Goal: Transaction & Acquisition: Purchase product/service

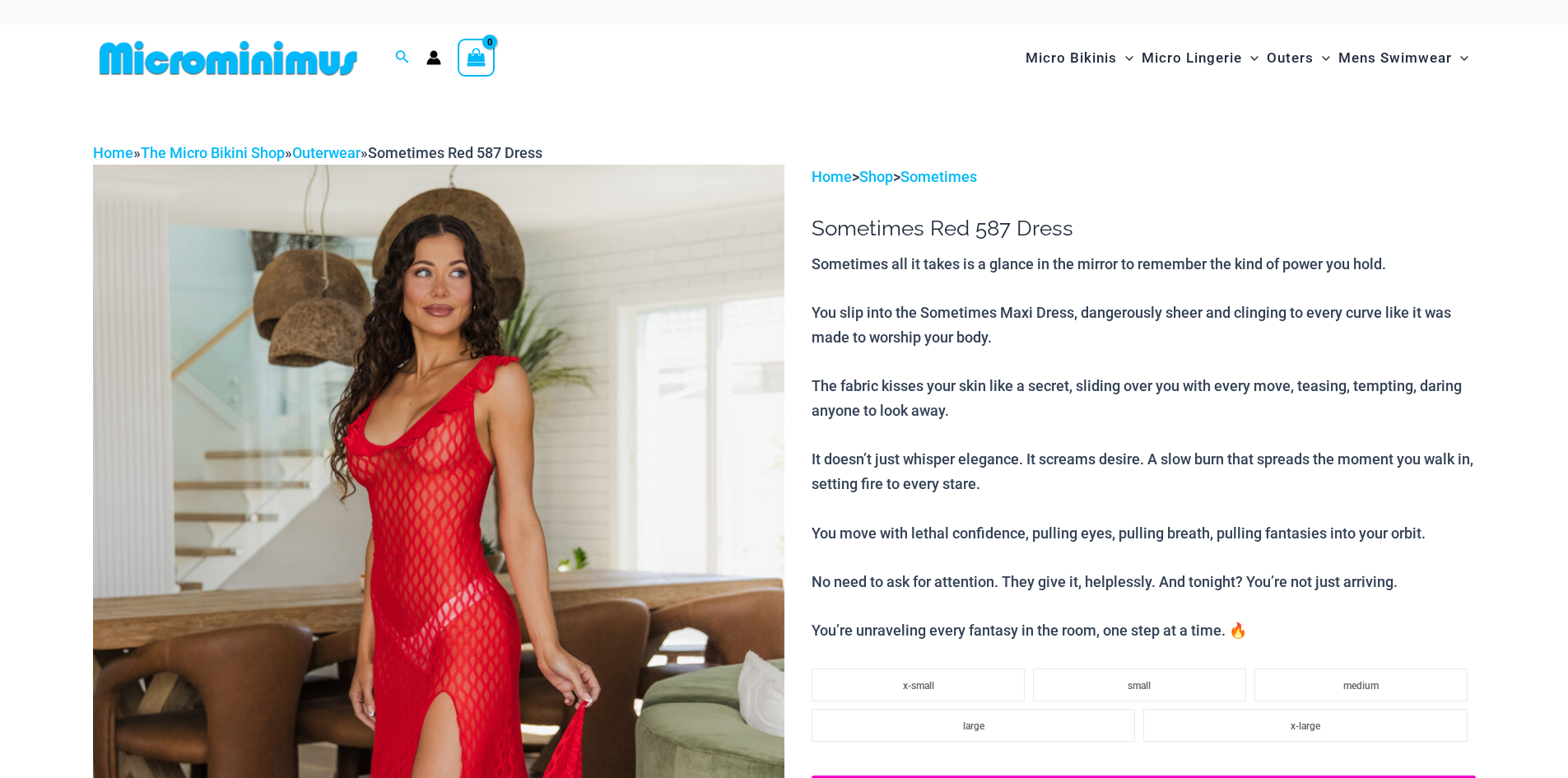
select select
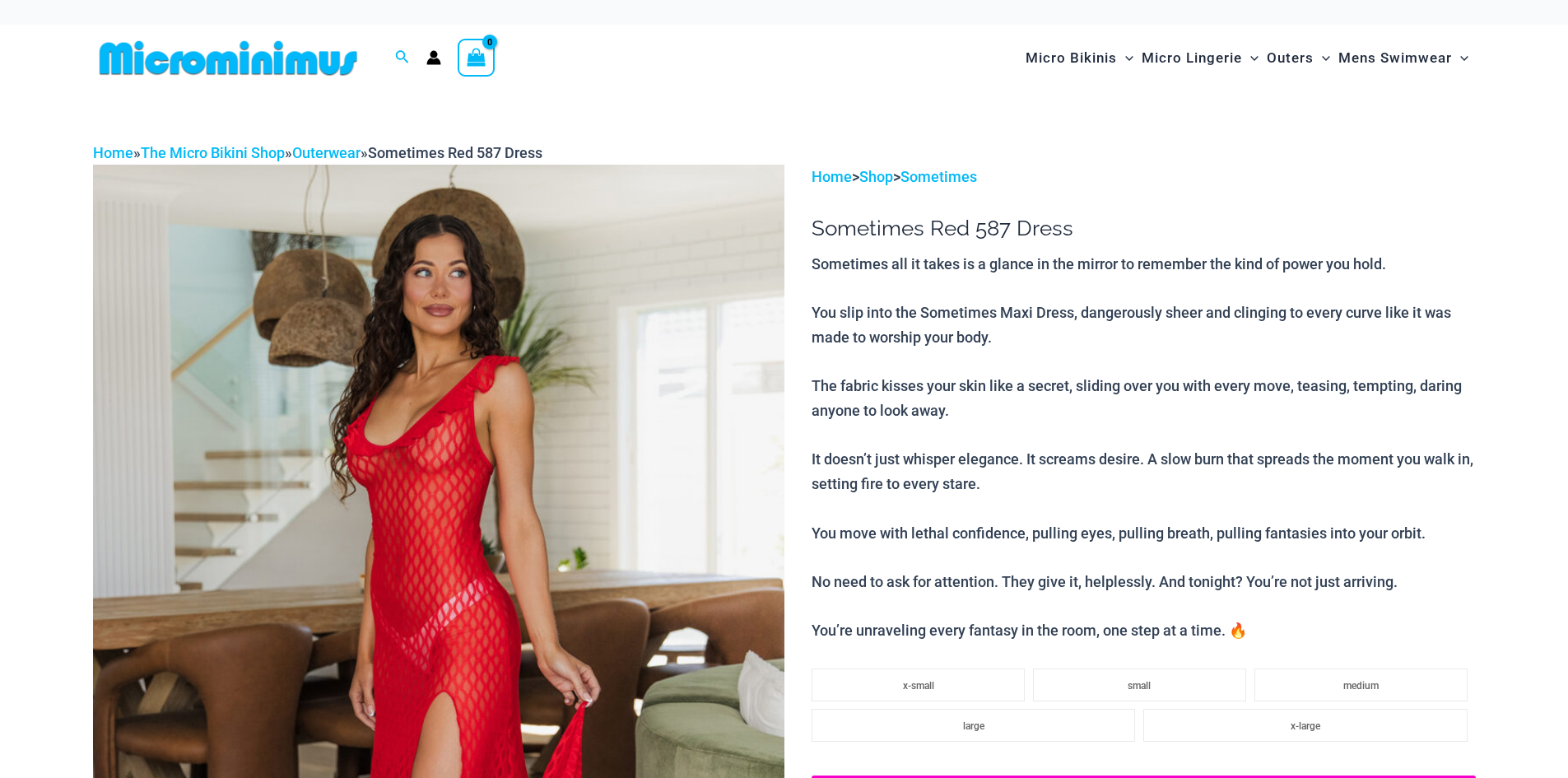
select select
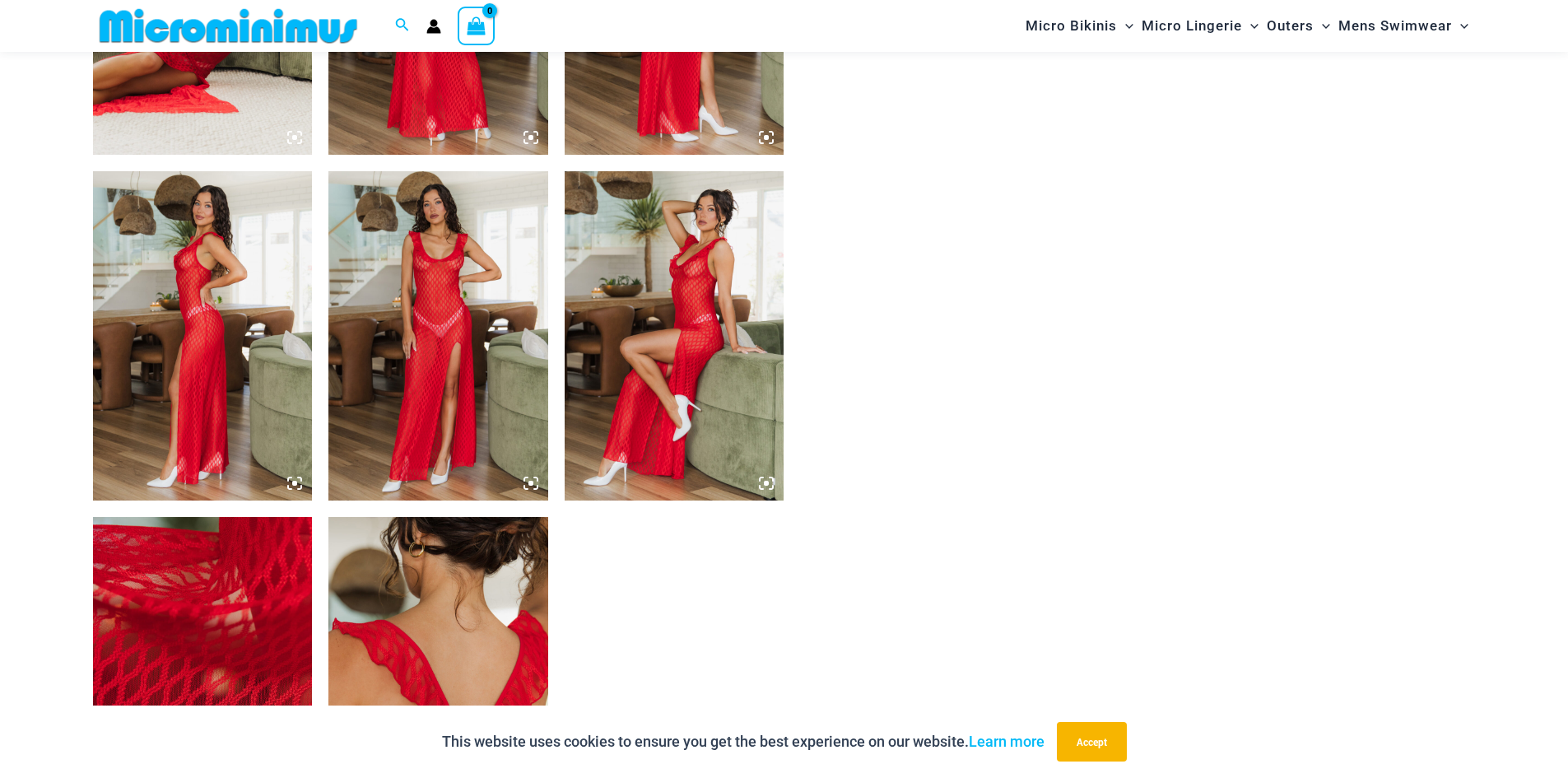
scroll to position [1380, 0]
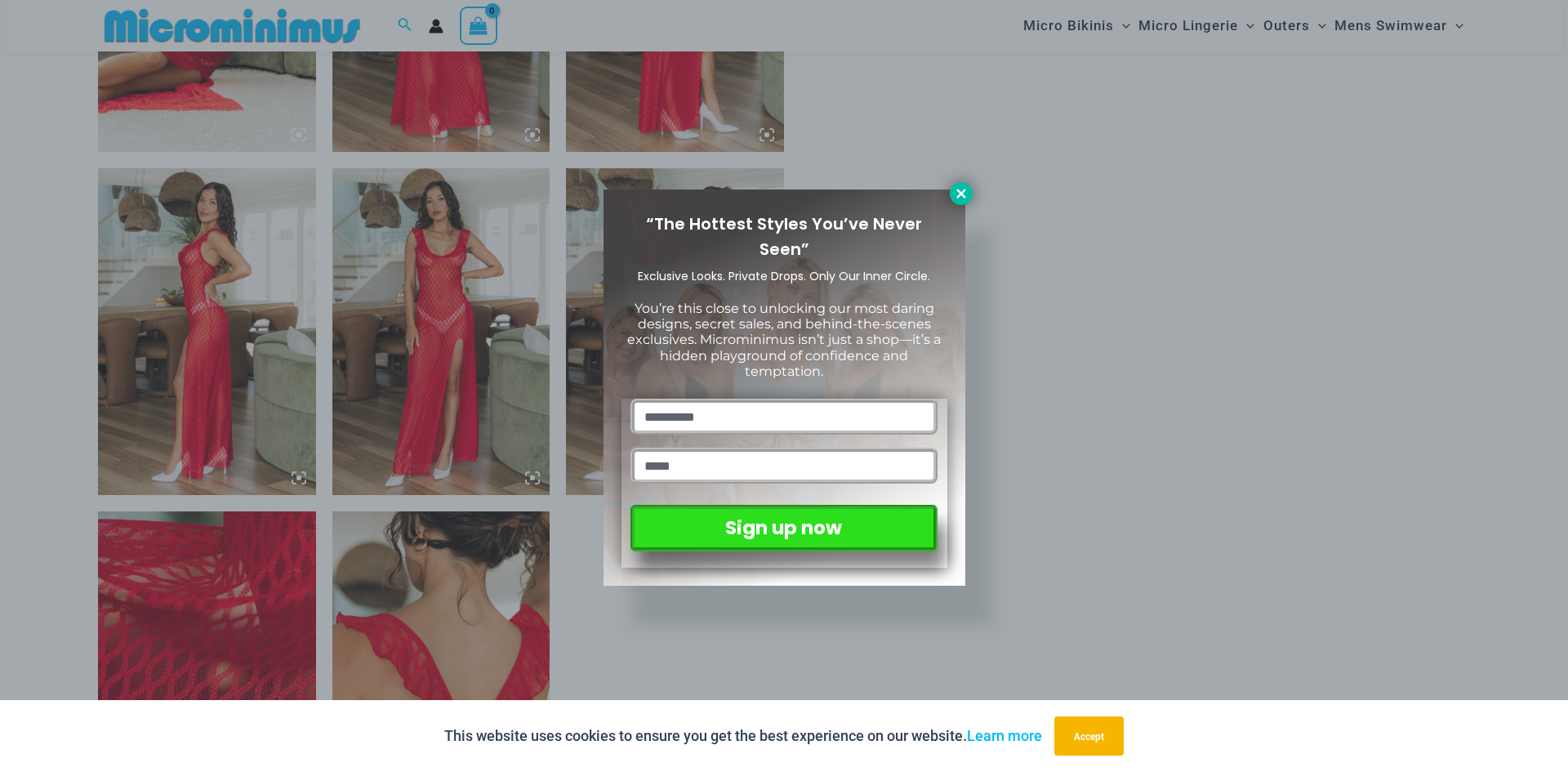
click at [962, 197] on icon at bounding box center [961, 194] width 15 height 15
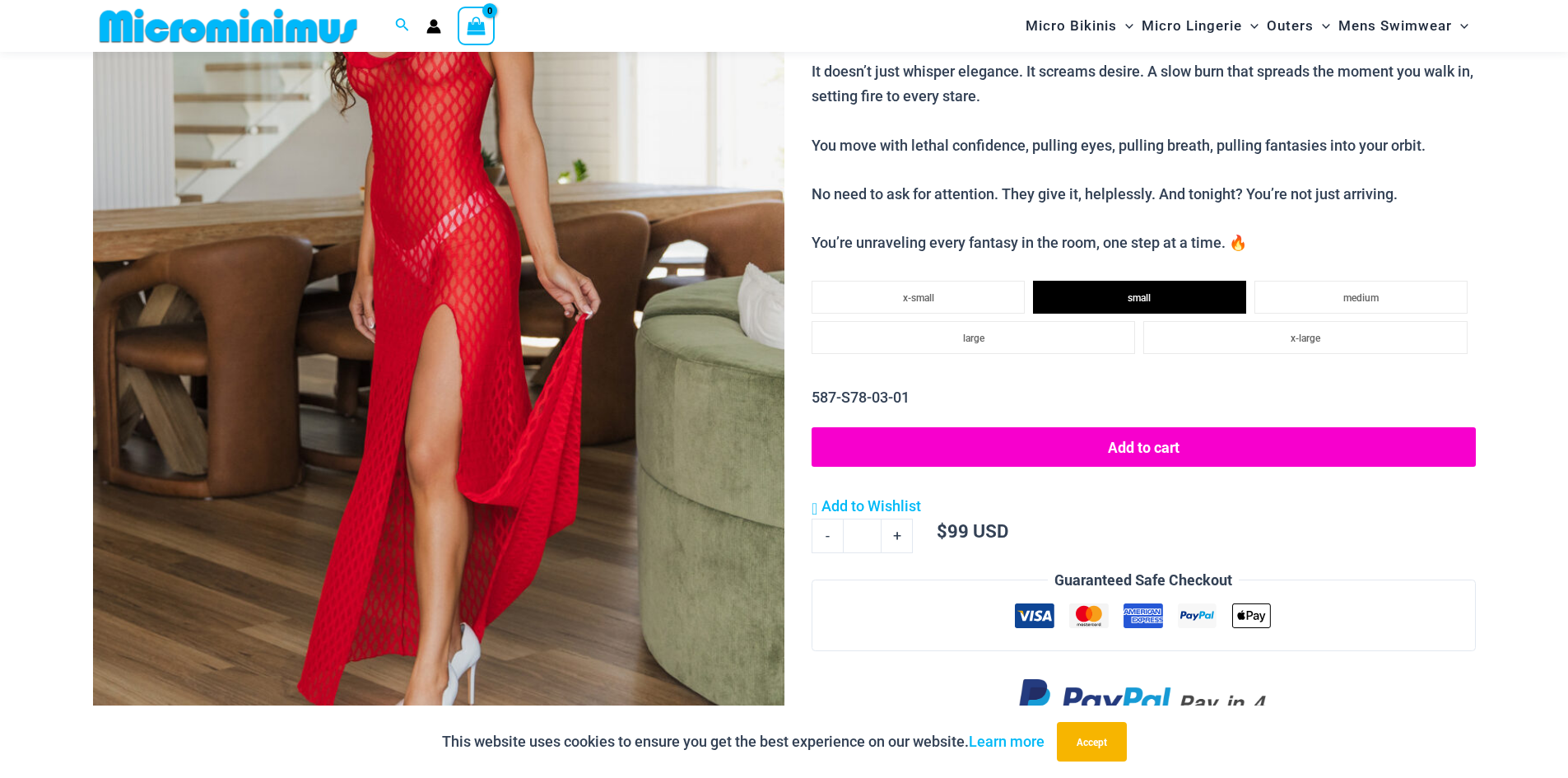
scroll to position [0, 0]
